Goal: Task Accomplishment & Management: Manage account settings

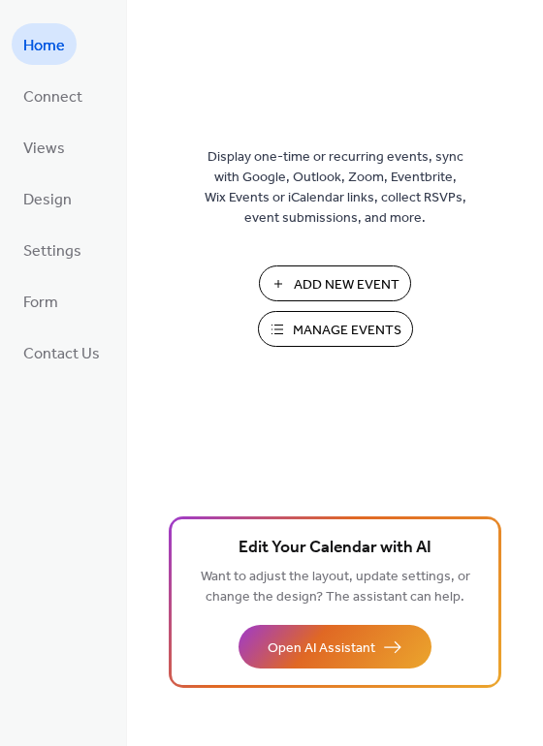
click at [331, 330] on span "Manage Events" at bounding box center [347, 331] width 109 height 20
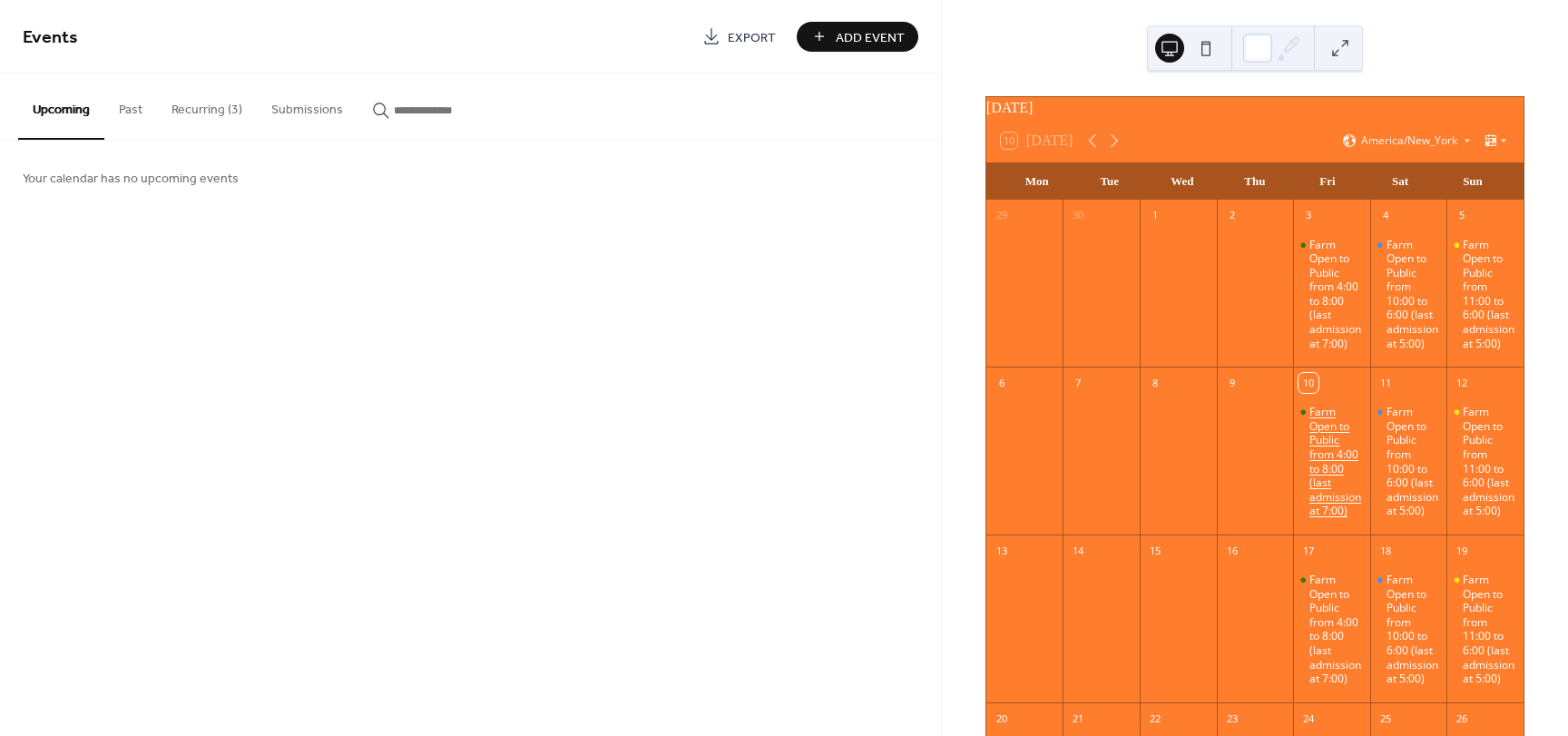
click at [1316, 464] on div "Farm Open to Public from 4:00 to 8:00 (last admission at 7:00)" at bounding box center [1336, 461] width 53 height 113
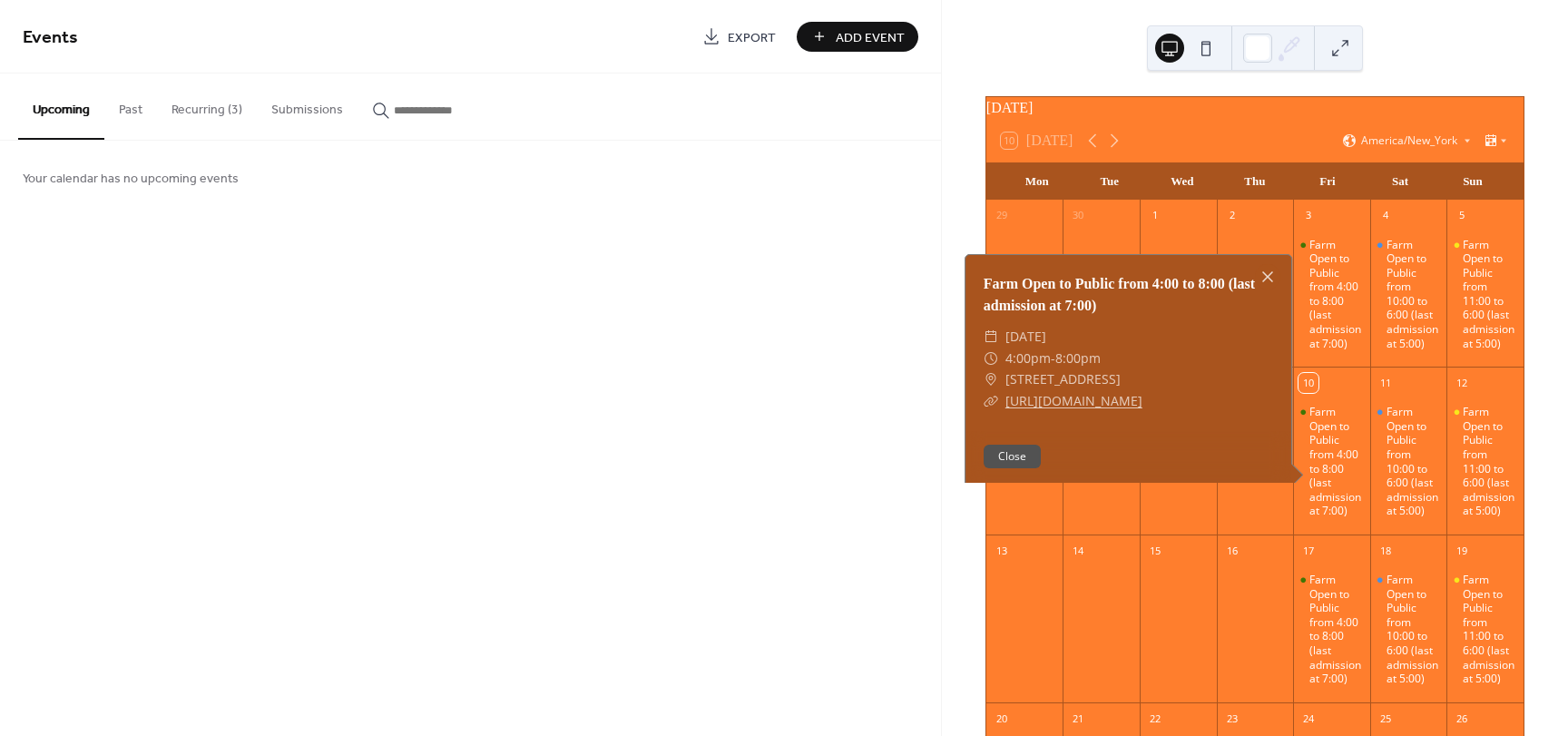
click at [1012, 514] on div at bounding box center [1025, 461] width 77 height 132
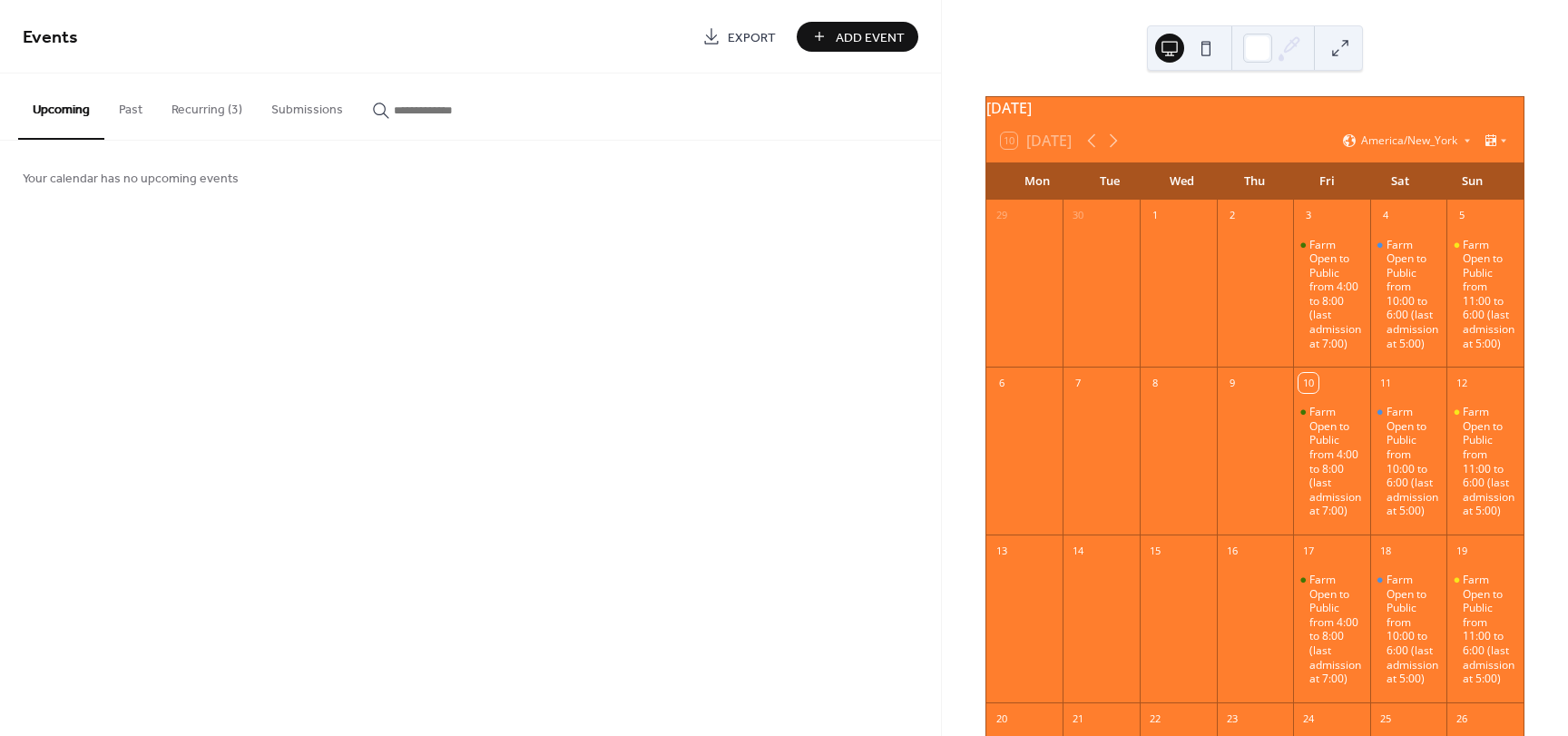
click at [1027, 605] on div at bounding box center [1025, 629] width 77 height 132
click at [823, 37] on button "Add Event" at bounding box center [858, 37] width 122 height 30
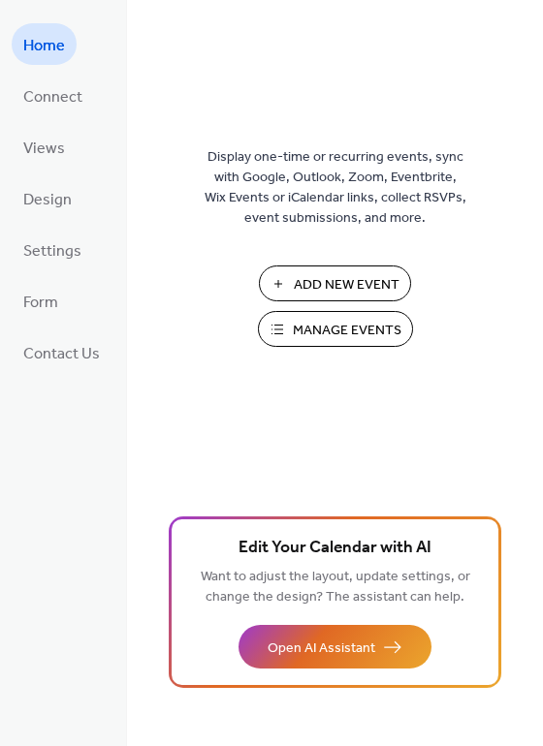
click at [385, 326] on span "Manage Events" at bounding box center [347, 331] width 109 height 20
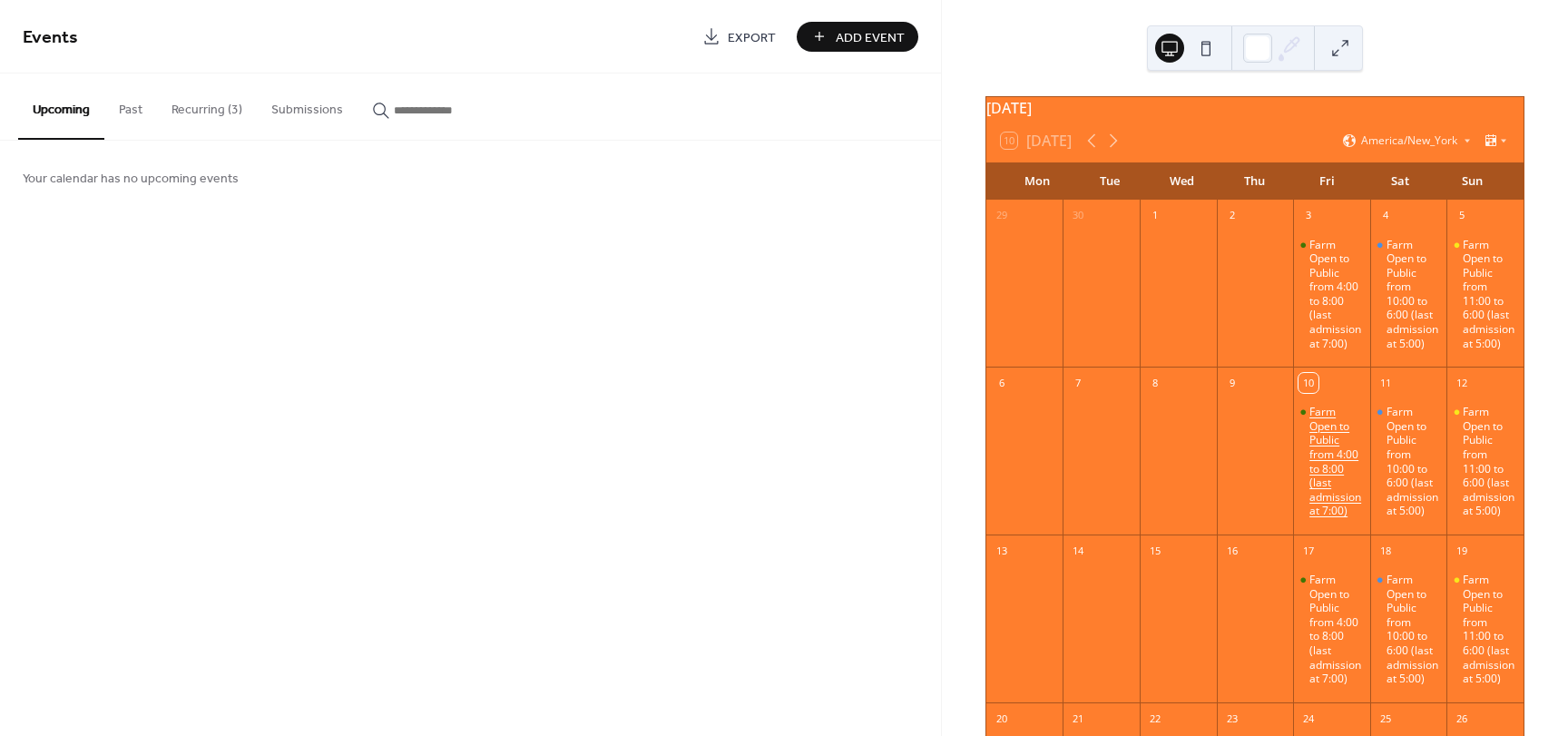
click at [1311, 464] on div "Farm Open to Public from 4:00 to 8:00 (last admission at 7:00)" at bounding box center [1336, 461] width 53 height 113
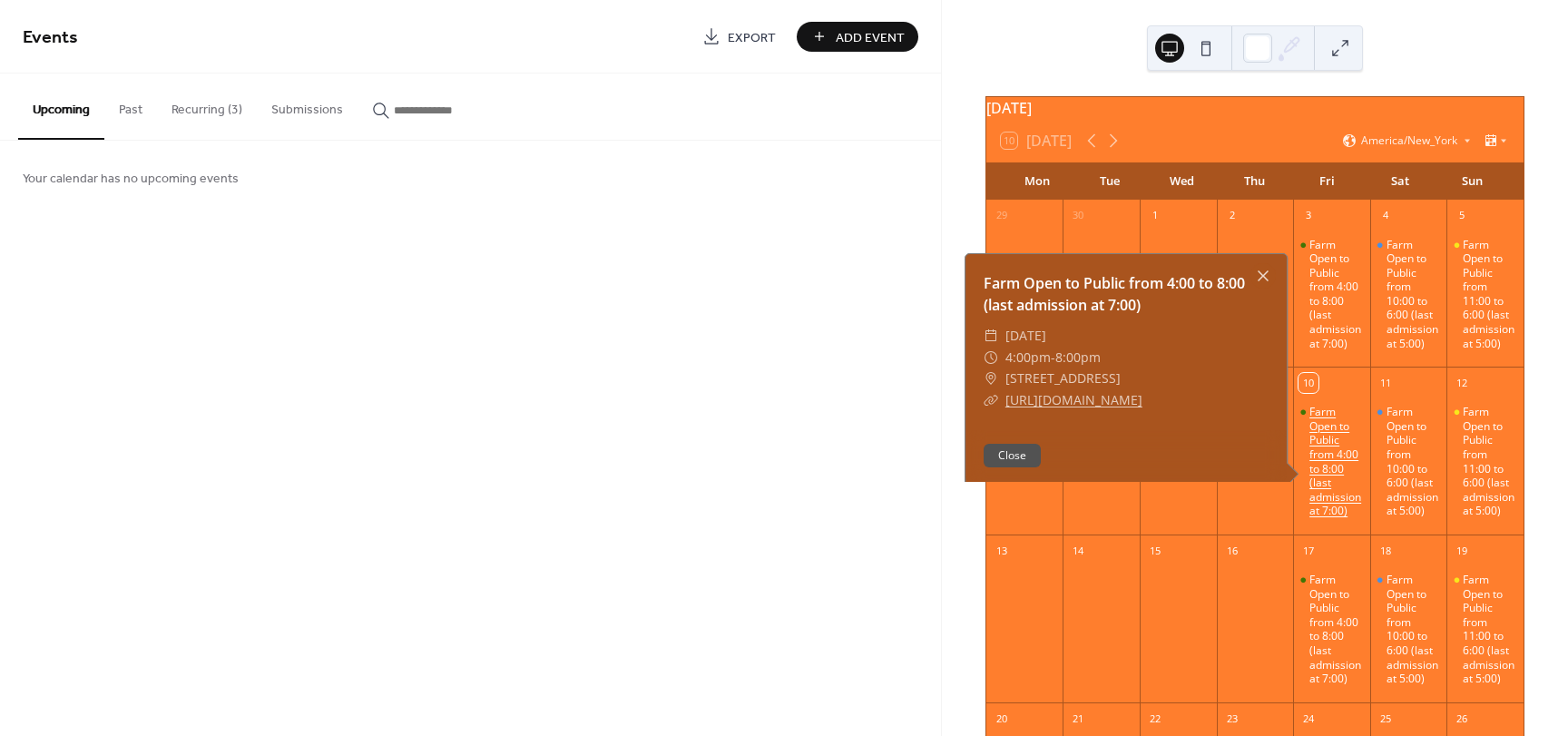
click at [1311, 464] on div "Farm Open to Public from 4:00 to 8:00 (last admission at 7:00)" at bounding box center [1336, 461] width 53 height 113
click at [1309, 633] on div "Farm Open to Public from 4:00 to 8:00 (last admission at 7:00)" at bounding box center [1336, 628] width 53 height 113
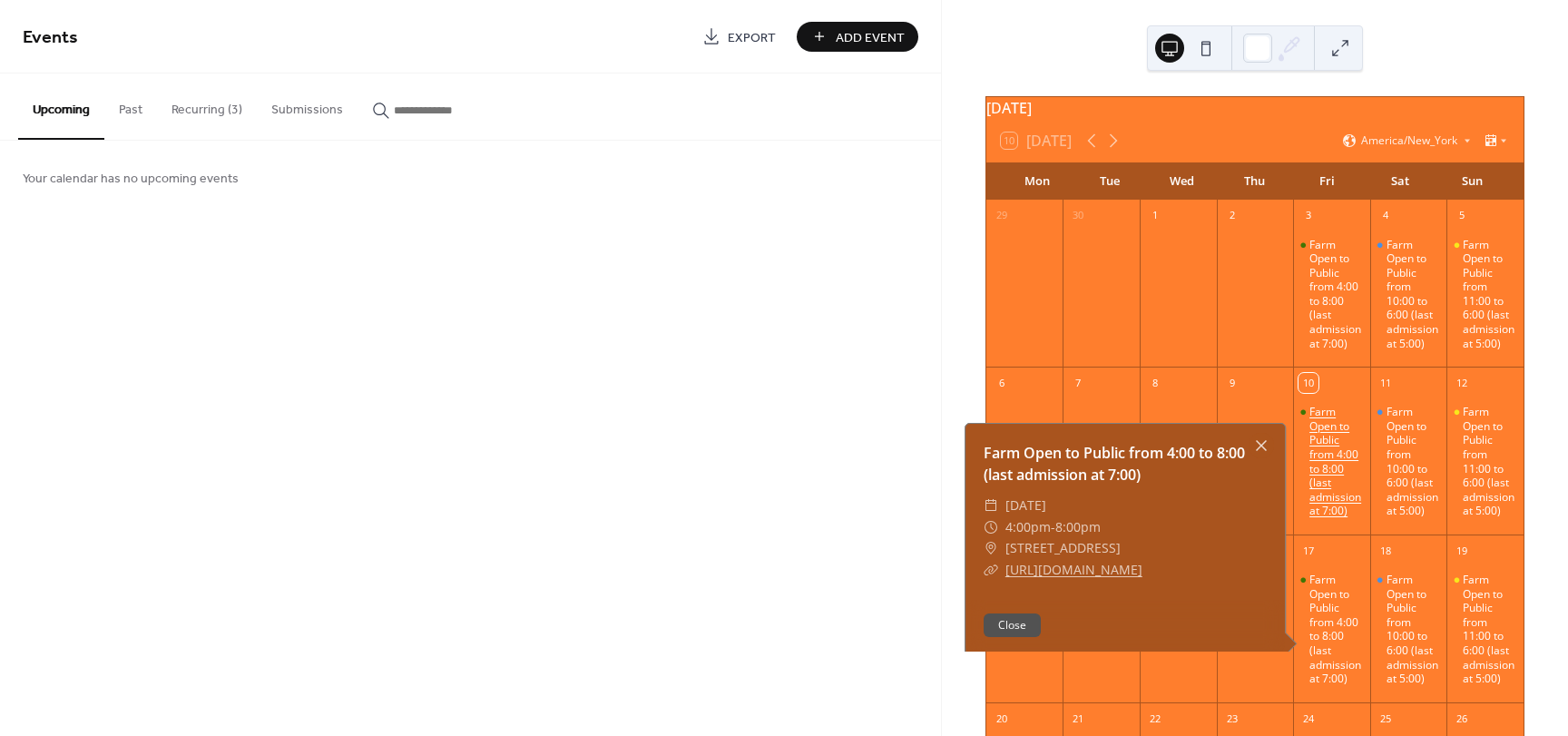
click at [1311, 449] on div "Farm Open to Public from 4:00 to 8:00 (last admission at 7:00)" at bounding box center [1336, 461] width 53 height 113
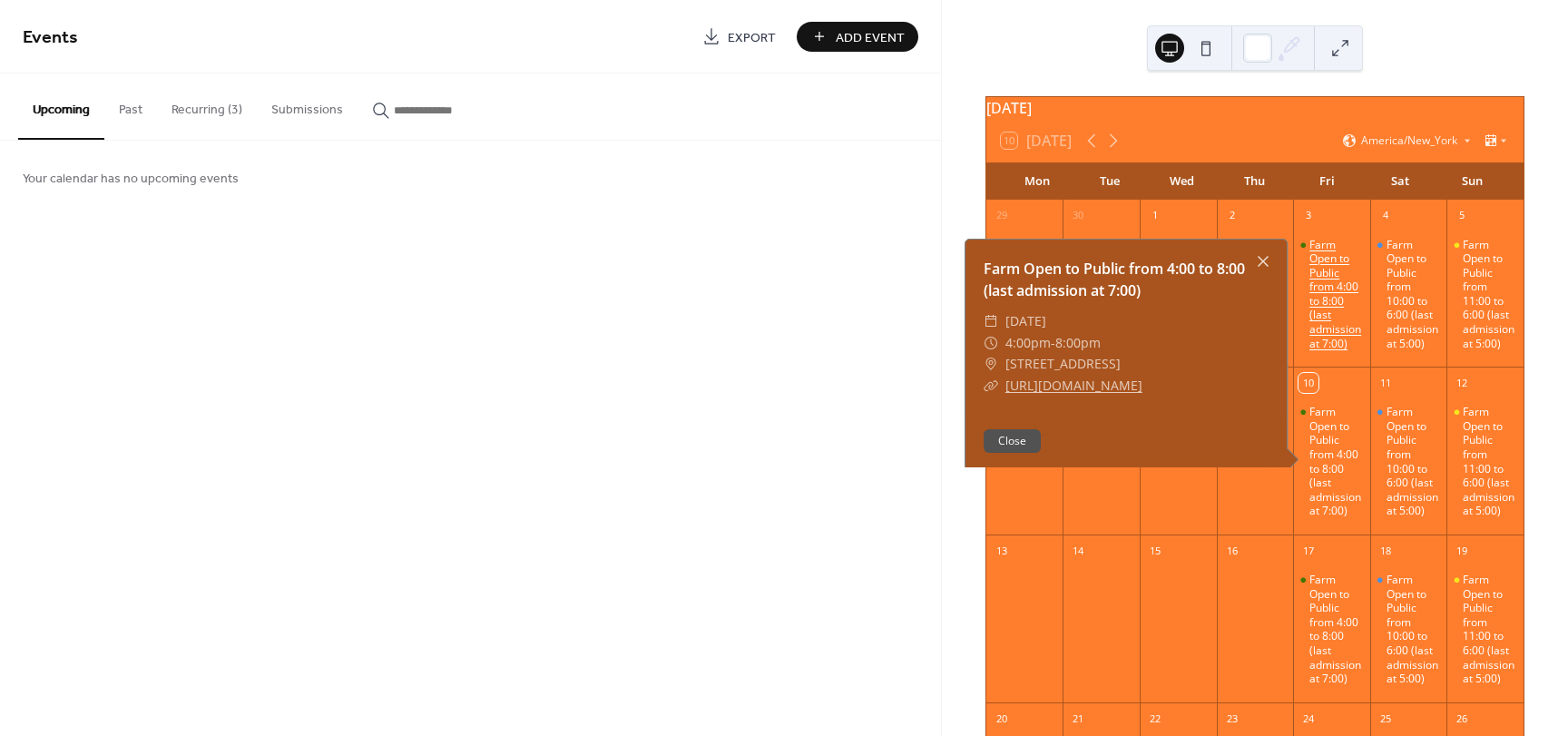
click at [1332, 297] on div "Farm Open to Public from 4:00 to 8:00 (last admission at 7:00)" at bounding box center [1336, 294] width 53 height 113
